Goal: Information Seeking & Learning: Learn about a topic

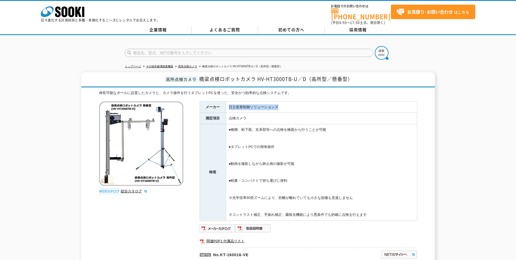
drag, startPoint x: 229, startPoint y: 103, endPoint x: 282, endPoint y: 103, distance: 52.8
click at [282, 103] on td "日立産業制御ソリューションズ" at bounding box center [321, 106] width 191 height 11
drag, startPoint x: 282, startPoint y: 103, endPoint x: 272, endPoint y: 103, distance: 10.1
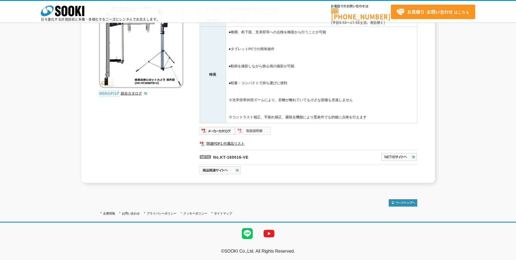
click at [260, 132] on img at bounding box center [253, 130] width 36 height 9
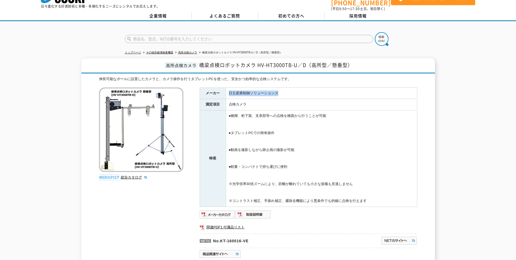
scroll to position [0, 0]
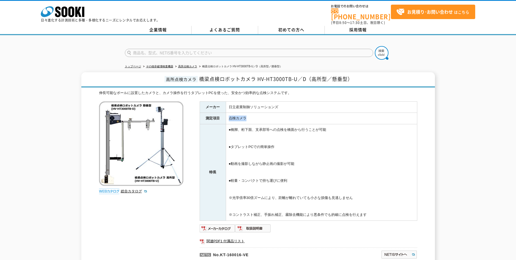
drag, startPoint x: 249, startPoint y: 115, endPoint x: 228, endPoint y: 115, distance: 20.7
click at [228, 115] on td "点検カメラ" at bounding box center [321, 118] width 191 height 11
click at [302, 124] on td "●橋脚、桁下面、支承部等への点検を橋面から行うことが可能 ●タブレットPCでの簡単操作 ●動画を撮影しながら静止画の撮影が可能 ●軽量・コンパクトで持ち運びに…" at bounding box center [321, 172] width 191 height 96
click at [244, 28] on link "よくあるご質問" at bounding box center [225, 30] width 67 height 8
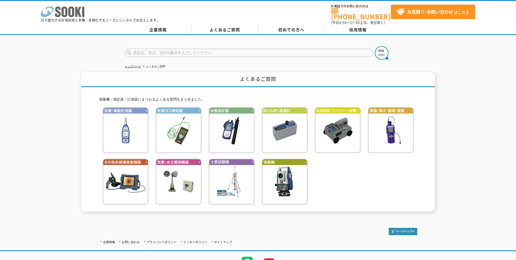
click at [64, 14] on icon "株式会社 ソーキ" at bounding box center [63, 11] width 44 height 11
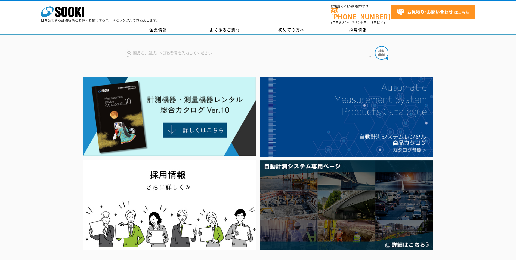
click at [472, 122] on div at bounding box center [258, 163] width 516 height 177
click at [308, 27] on link "初めての方へ" at bounding box center [291, 30] width 67 height 8
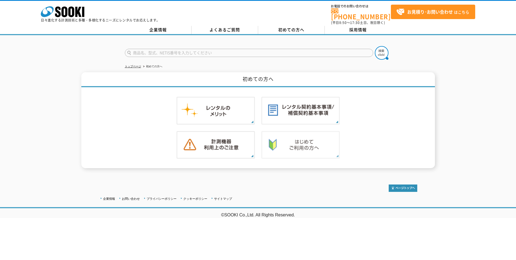
click at [326, 142] on img at bounding box center [300, 145] width 78 height 28
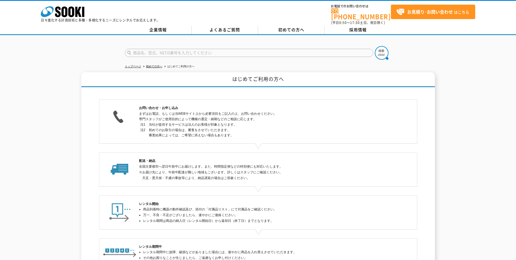
scroll to position [101, 0]
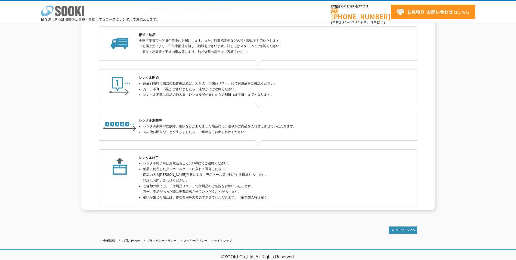
click at [81, 14] on icon "株式会社 ソーキ" at bounding box center [63, 10] width 44 height 11
